Goal: Task Accomplishment & Management: Use online tool/utility

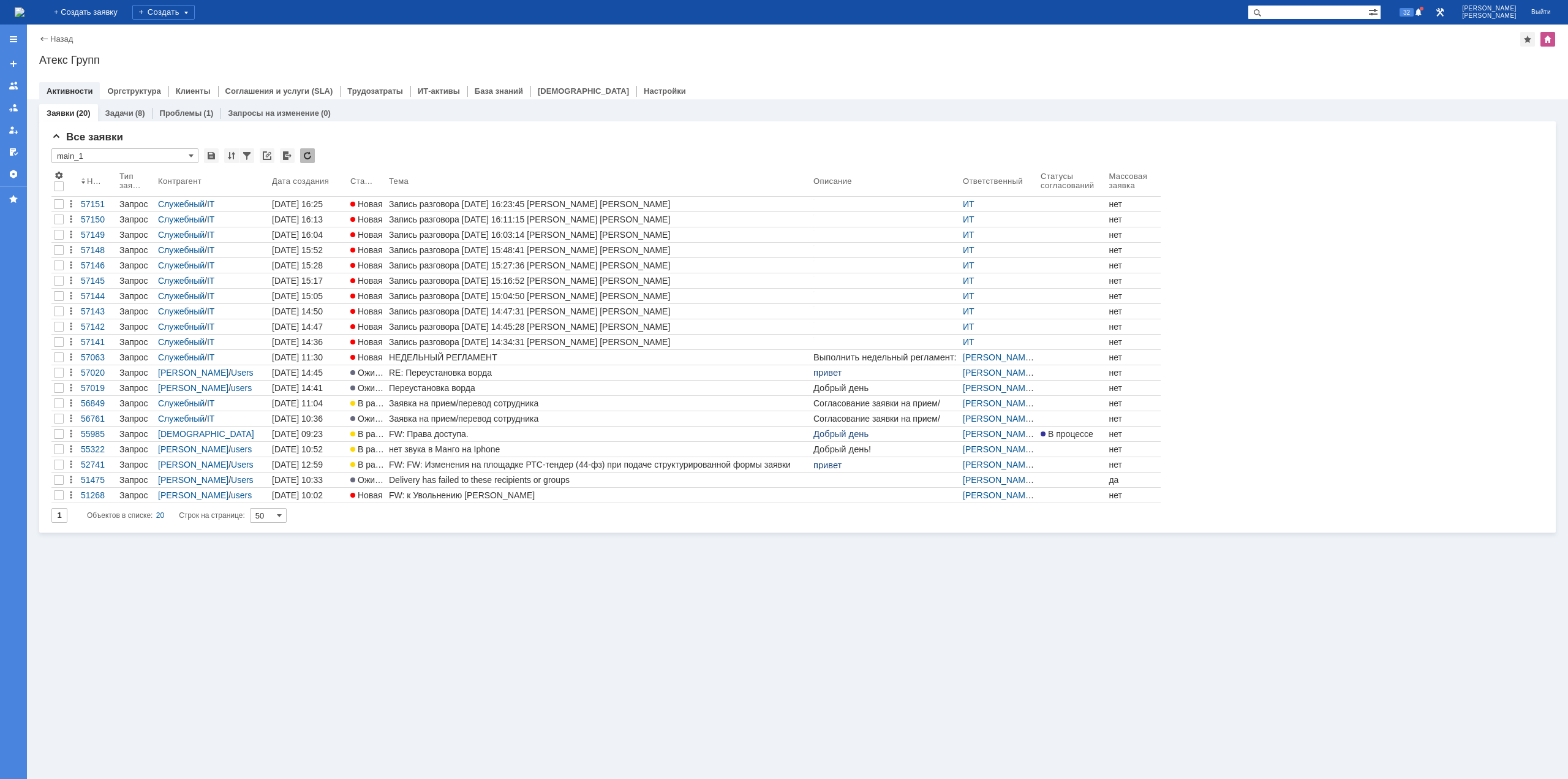
click at [456, 588] on div "Заявки (20) Задачи (8) Проблемы (1) Запросы на изменение (0) Все заявки * main_…" at bounding box center [797, 439] width 1541 height 680
click at [59, 203] on div at bounding box center [59, 205] width 10 height 10
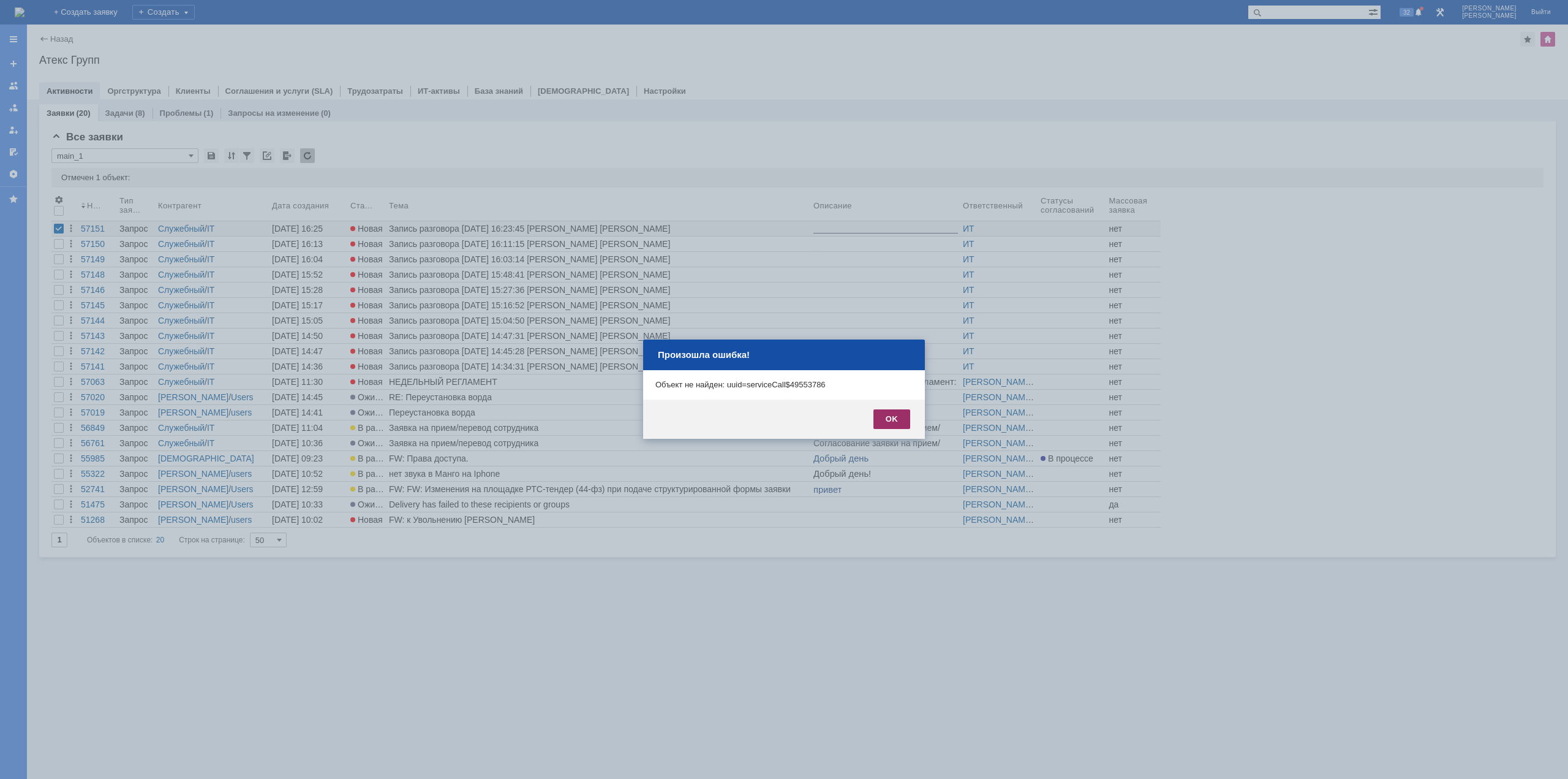
click at [883, 415] on div "OK" at bounding box center [891, 419] width 37 height 20
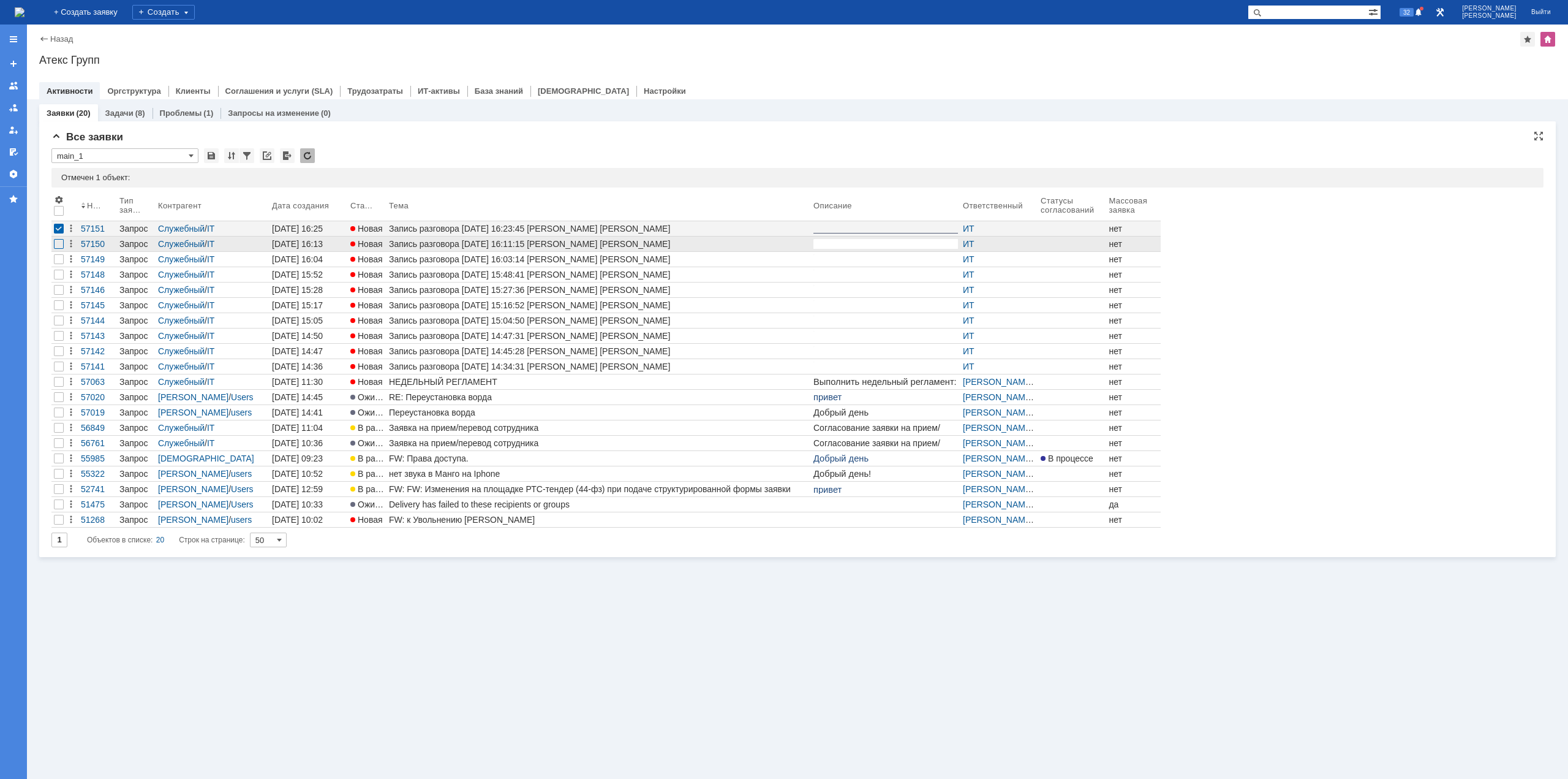
click at [61, 243] on div at bounding box center [59, 244] width 10 height 10
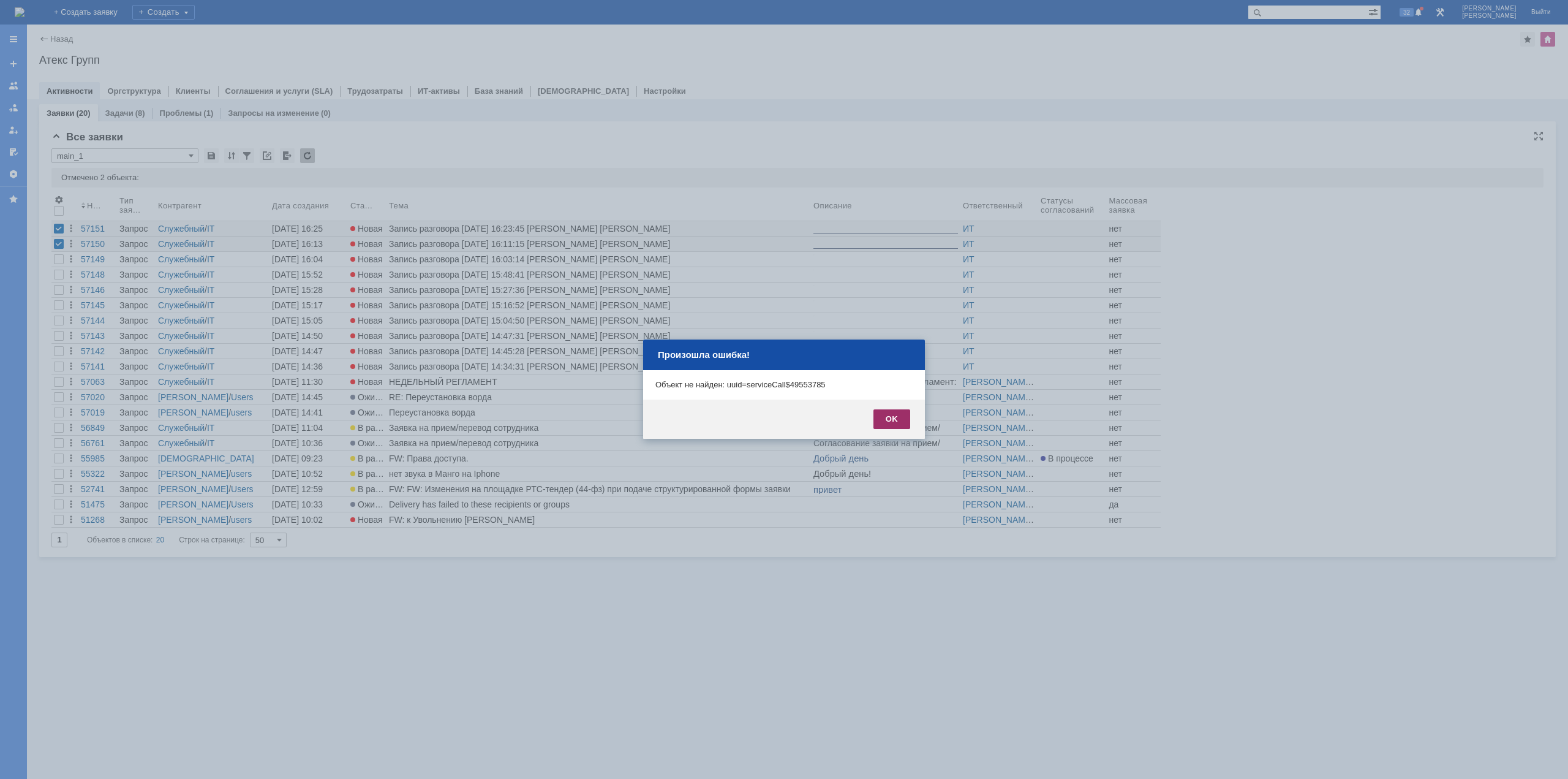
drag, startPoint x: 883, startPoint y: 413, endPoint x: 59, endPoint y: 1, distance: 921.3
click at [883, 413] on div "OK" at bounding box center [891, 419] width 37 height 20
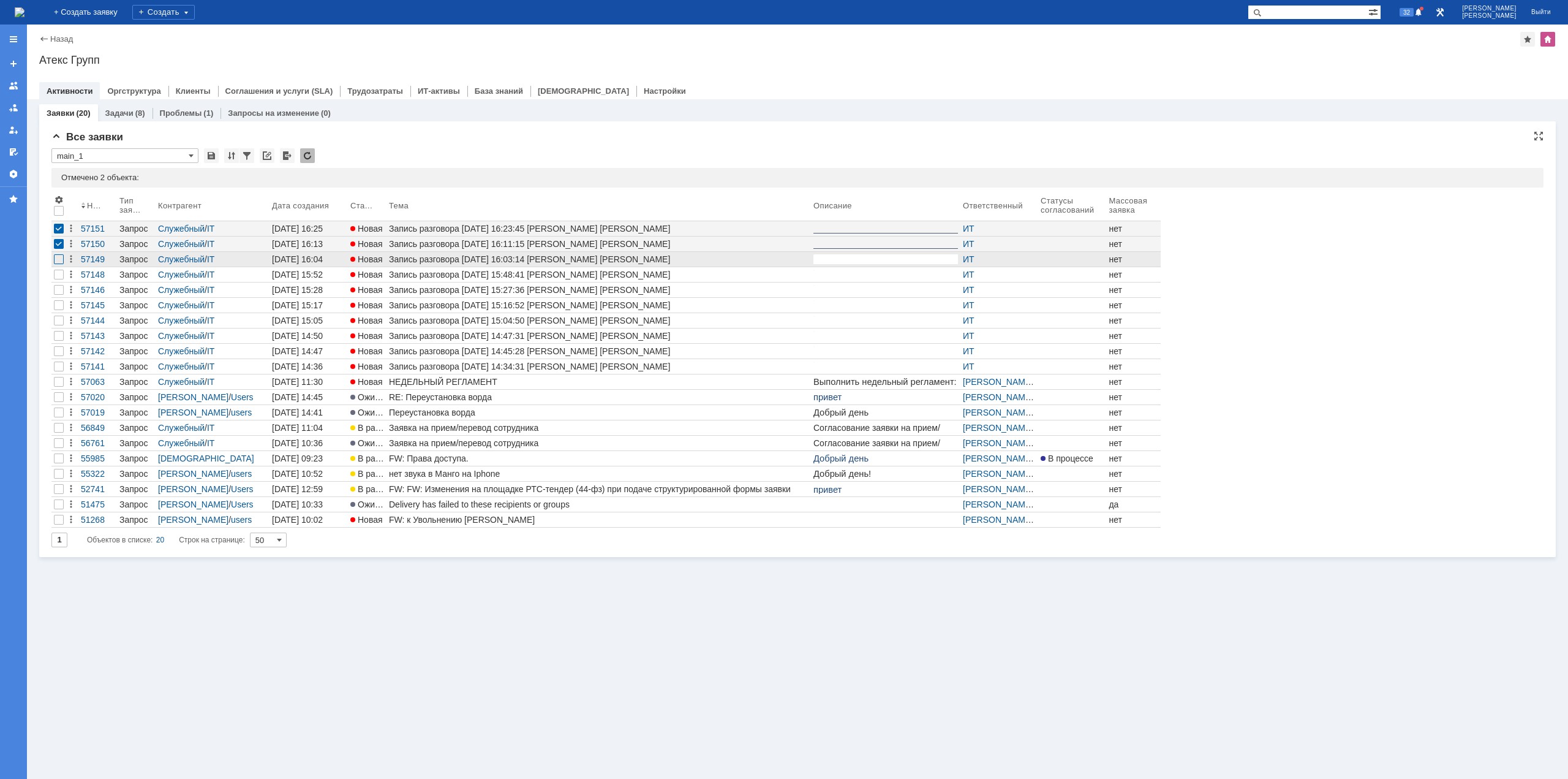
click at [57, 259] on div at bounding box center [59, 259] width 10 height 10
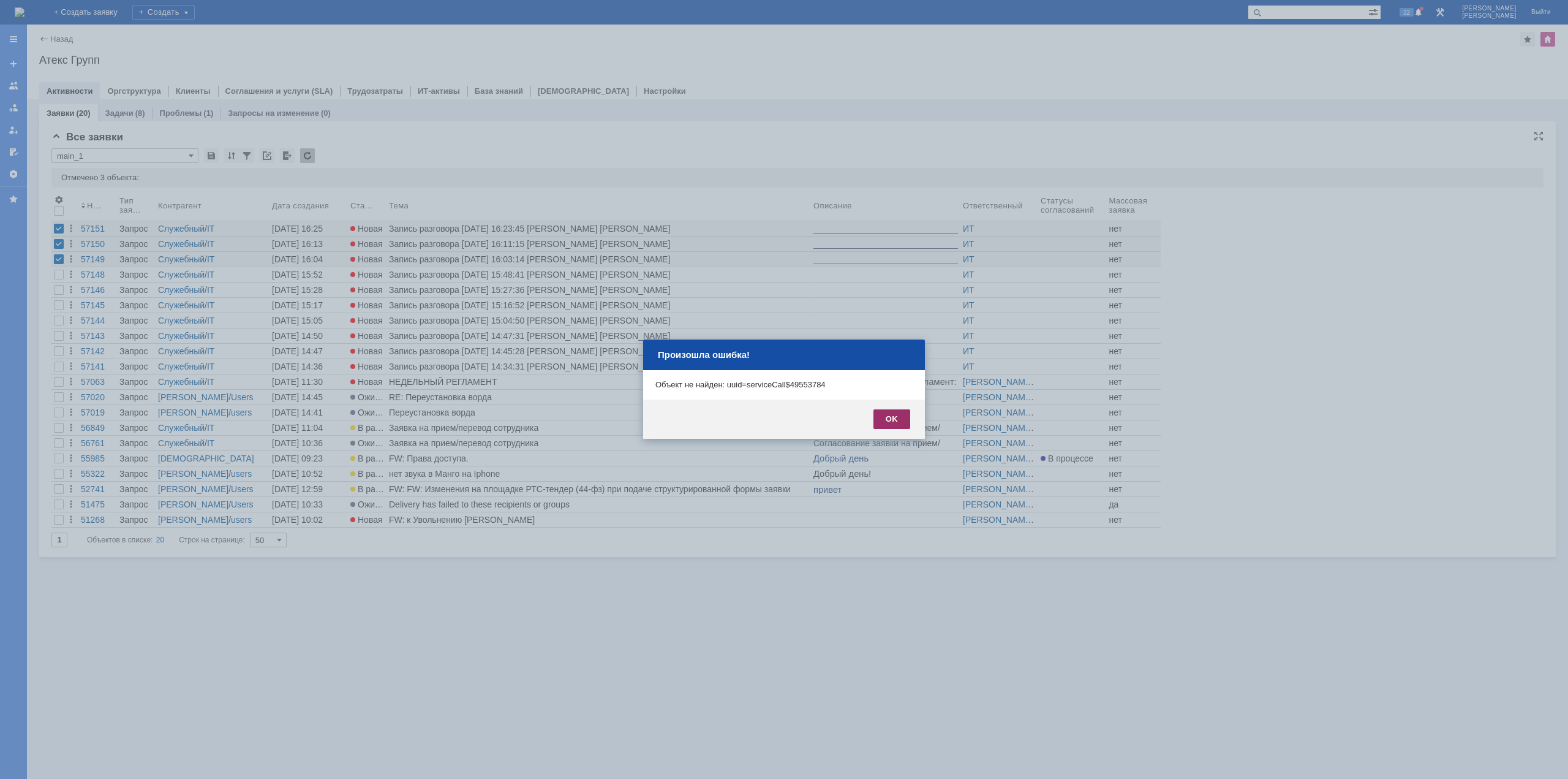
drag, startPoint x: 887, startPoint y: 417, endPoint x: 59, endPoint y: 6, distance: 924.4
click at [887, 417] on div "OK" at bounding box center [891, 419] width 37 height 20
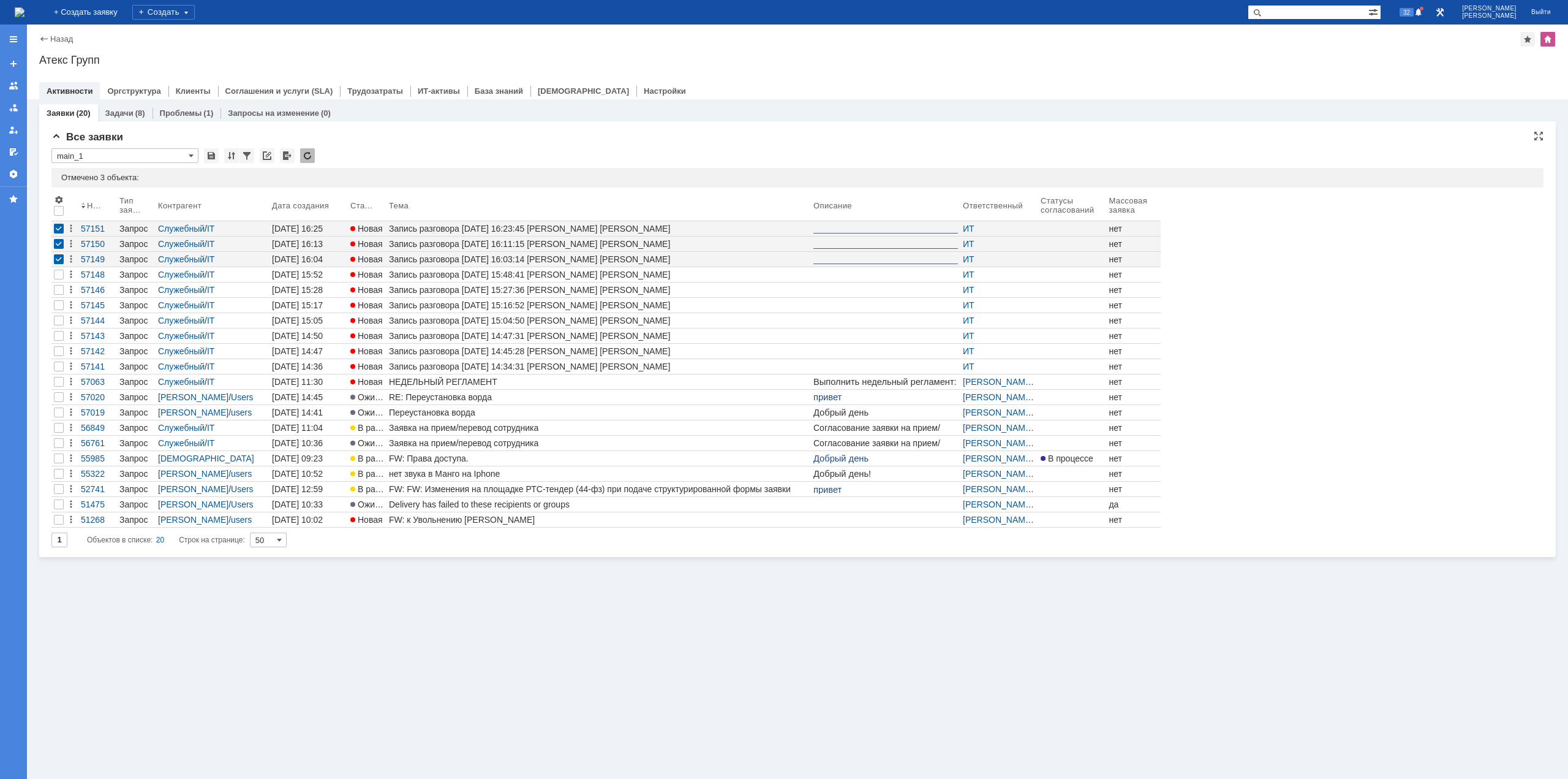
click at [25, 14] on img at bounding box center [20, 12] width 10 height 10
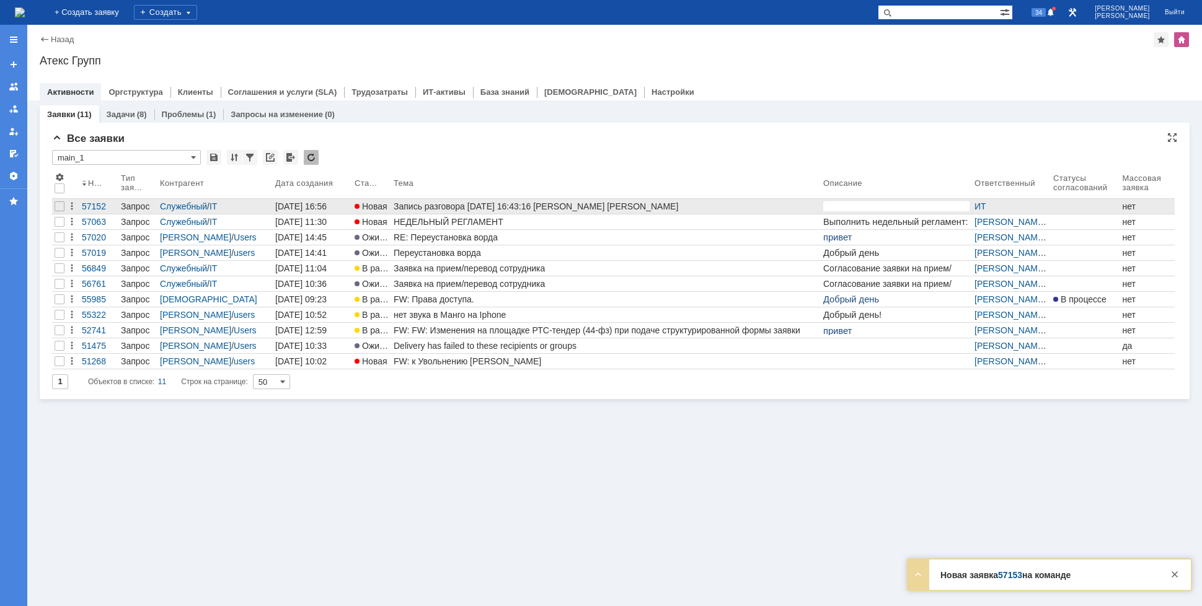
click at [438, 208] on div "Запись разговора [DATE] 16:43:16 [PERSON_NAME] [PERSON_NAME]" at bounding box center [606, 207] width 425 height 10
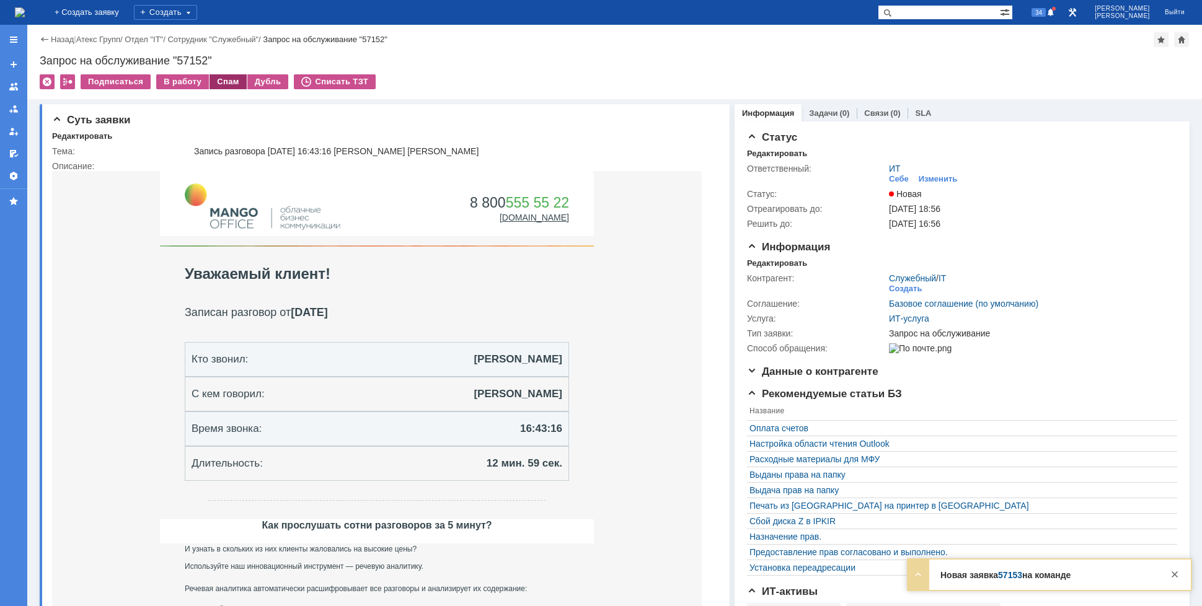
click at [224, 85] on div "Спам" at bounding box center [228, 81] width 37 height 15
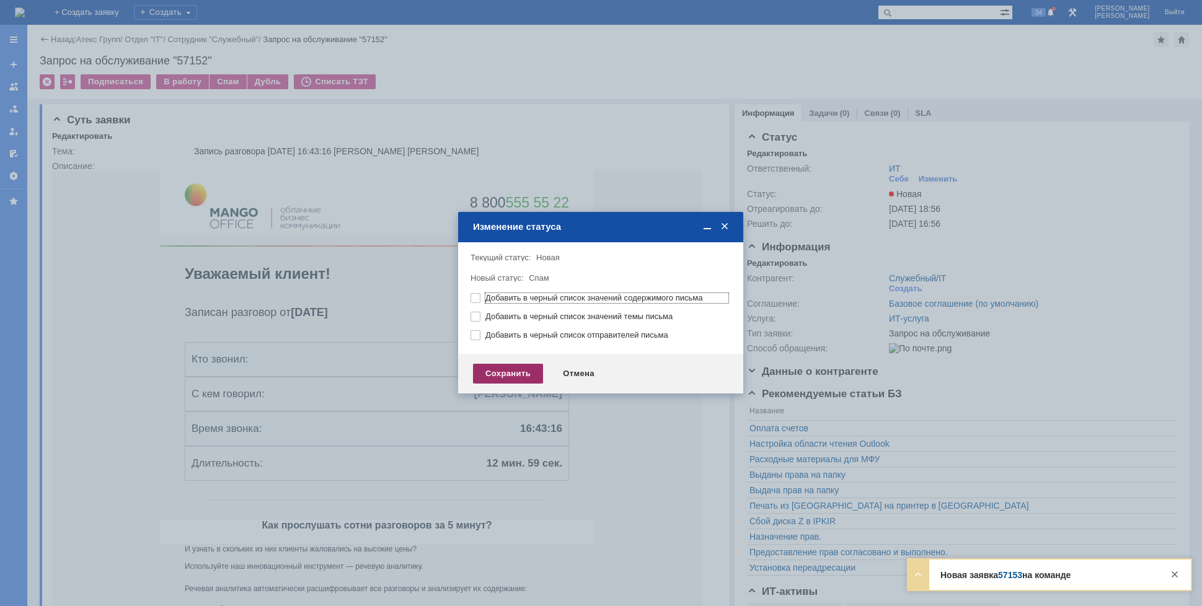
click at [492, 376] on div "Сохранить" at bounding box center [508, 374] width 70 height 20
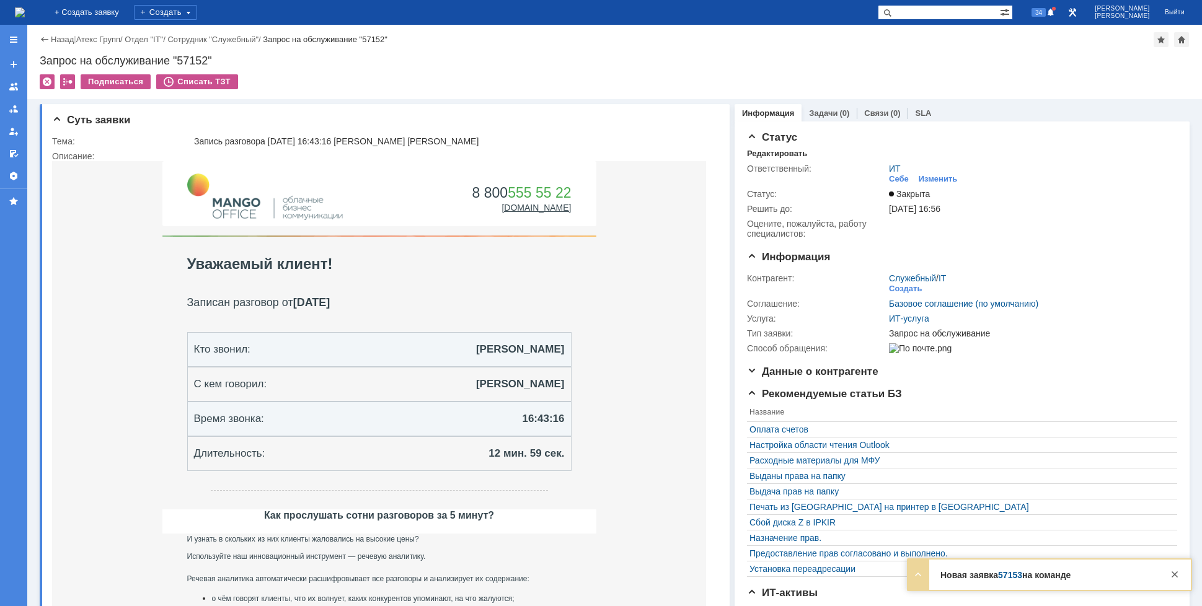
click at [25, 15] on img at bounding box center [20, 12] width 10 height 10
